Goal: Find specific page/section

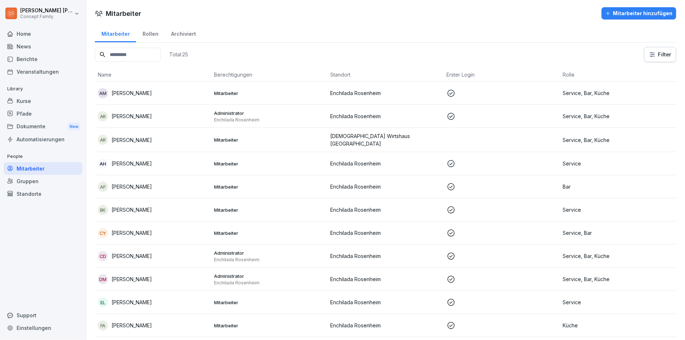
click at [60, 59] on div "Berichte" at bounding box center [43, 59] width 79 height 13
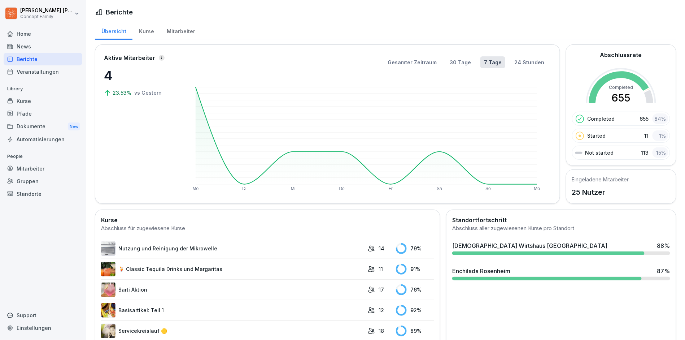
click at [167, 33] on div "Mitarbeiter" at bounding box center [180, 30] width 41 height 18
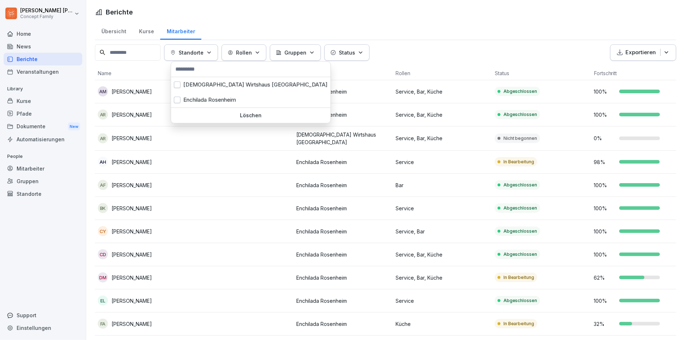
click at [199, 55] on p "Standorte" at bounding box center [191, 53] width 25 height 8
click at [200, 84] on div "[DEMOGRAPHIC_DATA] Wirtshaus [GEOGRAPHIC_DATA]" at bounding box center [251, 84] width 160 height 15
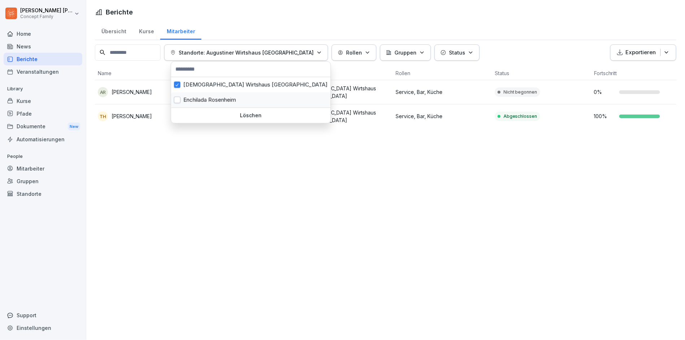
click at [204, 97] on div "Enchilada Rosenheim" at bounding box center [251, 99] width 160 height 15
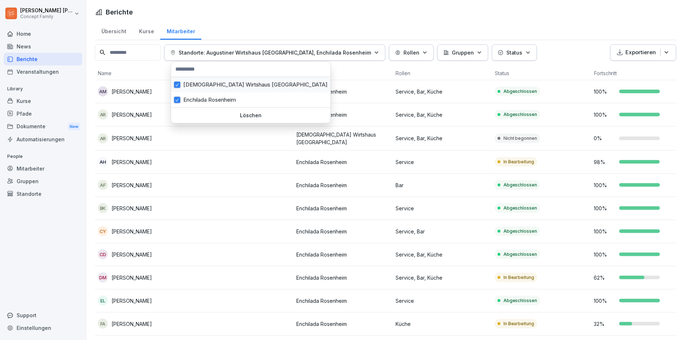
click at [226, 90] on div "[DEMOGRAPHIC_DATA] Wirtshaus [GEOGRAPHIC_DATA]" at bounding box center [251, 84] width 160 height 15
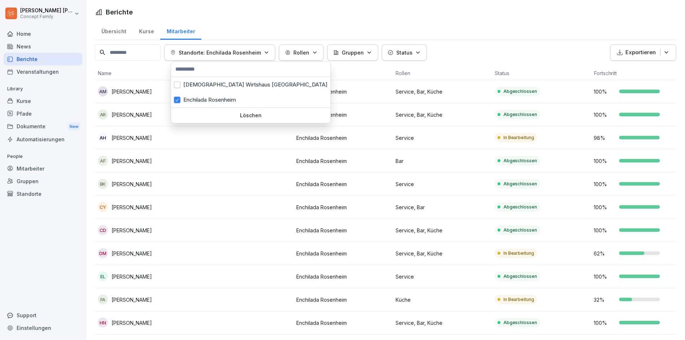
click at [219, 18] on html "[PERSON_NAME] Concept Family Home News Berichte Veranstaltungen Library Kurse P…" at bounding box center [342, 170] width 685 height 340
